Goal: Information Seeking & Learning: Learn about a topic

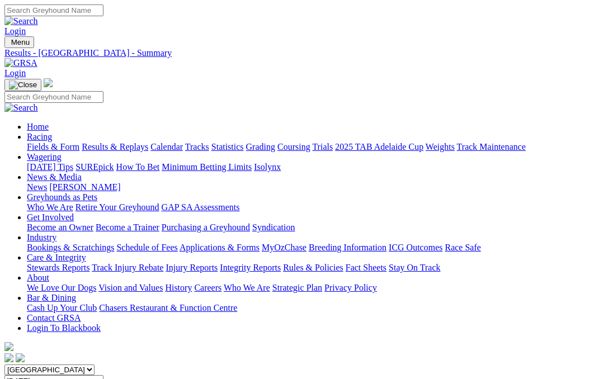
click at [41, 142] on link "Fields & Form" at bounding box center [53, 147] width 53 height 10
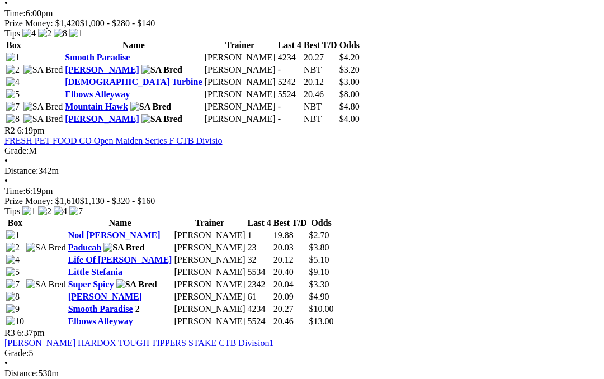
scroll to position [619, 0]
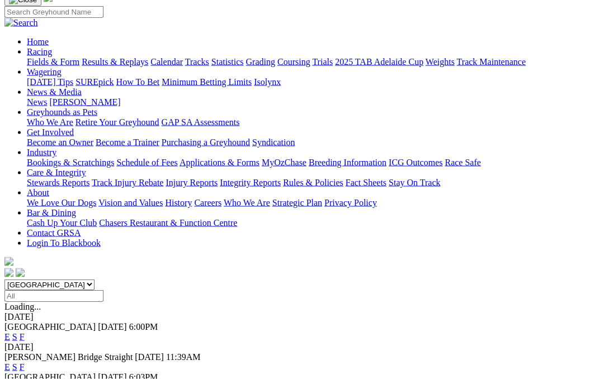
scroll to position [86, 0]
click at [25, 378] on link "F" at bounding box center [22, 387] width 5 height 10
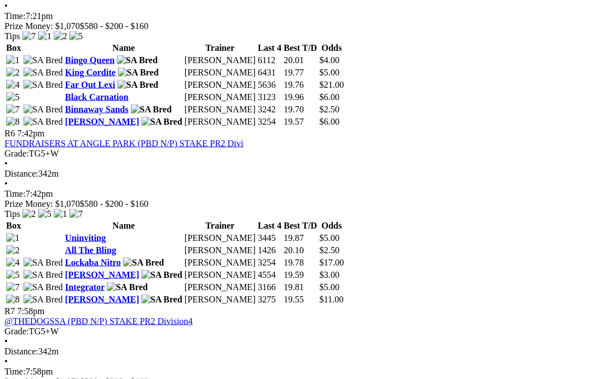
scroll to position [1352, 0]
